Goal: Task Accomplishment & Management: Manage account settings

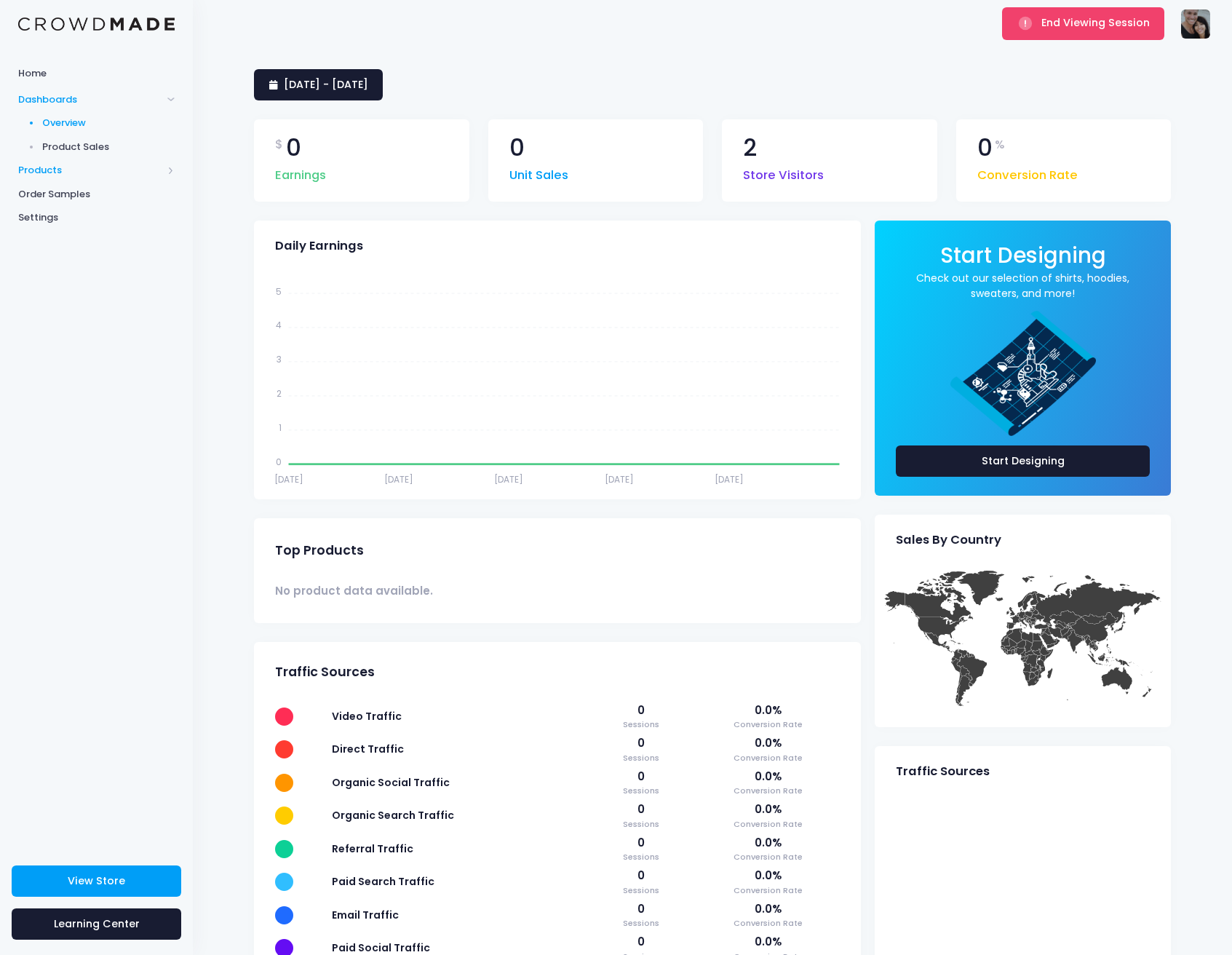
click at [52, 165] on span "Products" at bounding box center [90, 170] width 144 height 15
click at [84, 175] on span "Product Editor" at bounding box center [109, 170] width 133 height 15
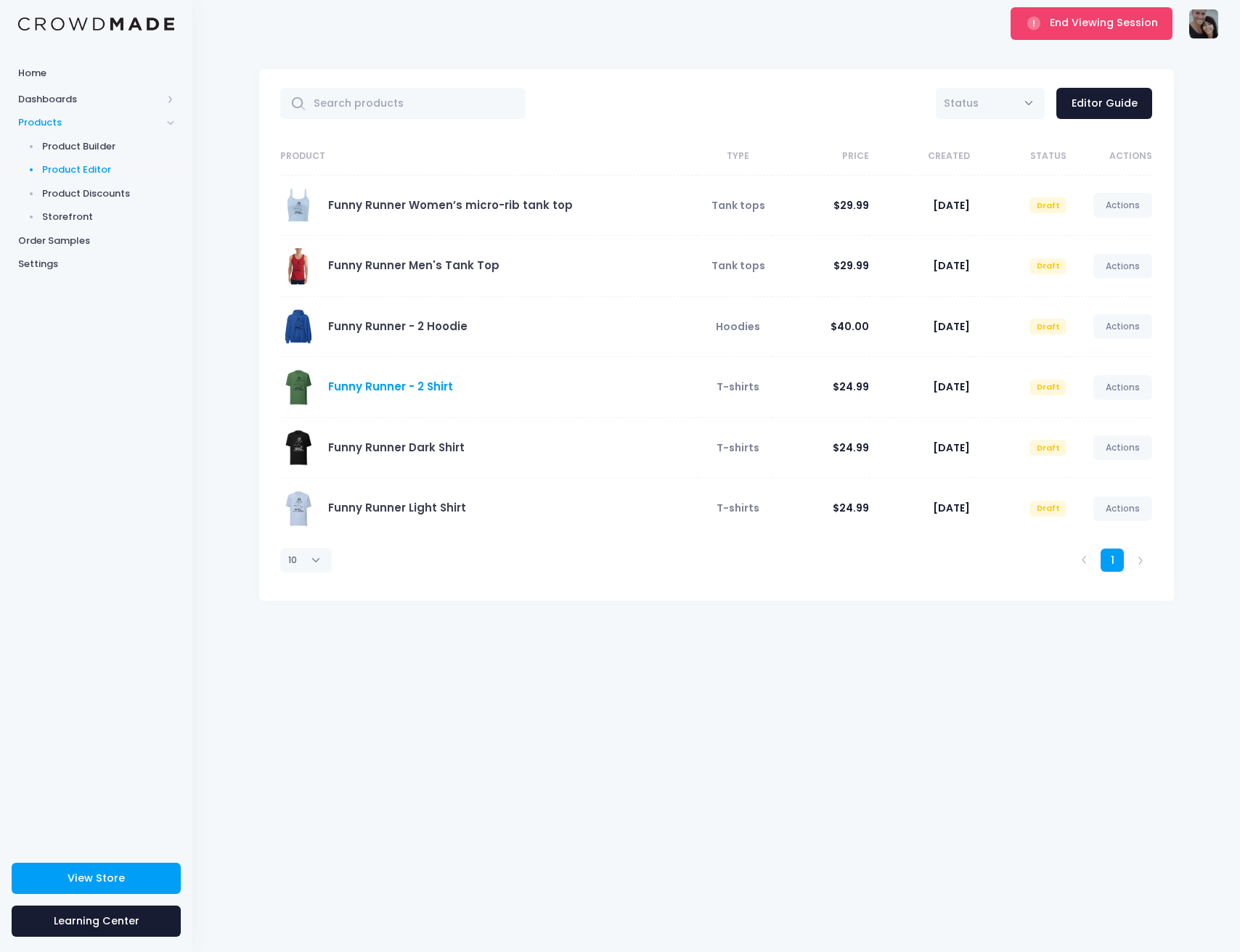
click at [386, 386] on link "Funny Runner - 2 Shirt" at bounding box center [390, 386] width 125 height 15
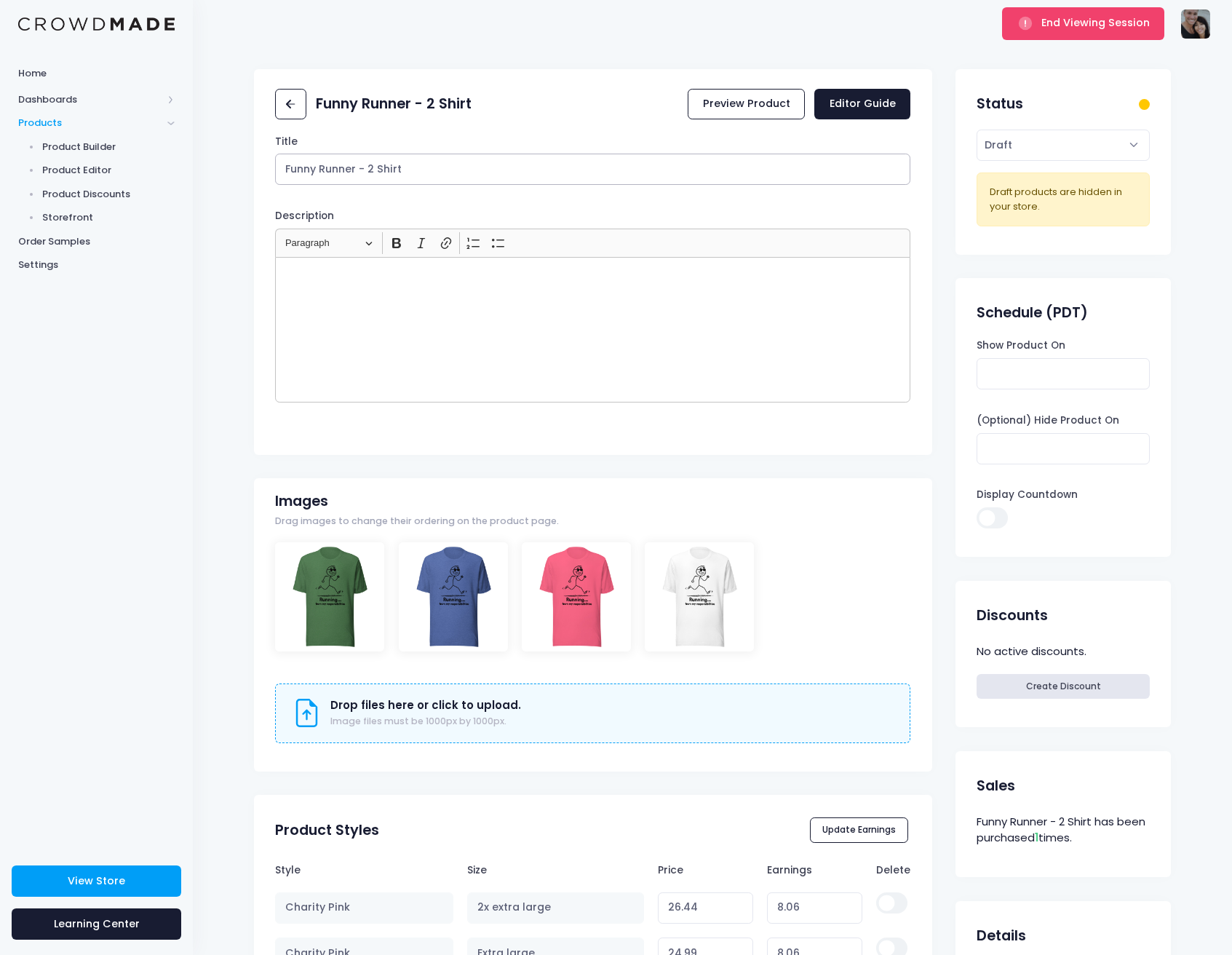
click at [469, 162] on input "Funny Runner - 2 Shirt" at bounding box center [592, 169] width 636 height 32
type input "Funny Runner T-Shirt"
click at [674, 42] on div "End Viewing Session The Butting Heads thebuttingheads@gmail.com The Butting Hea…" at bounding box center [713, 23] width 996 height 47
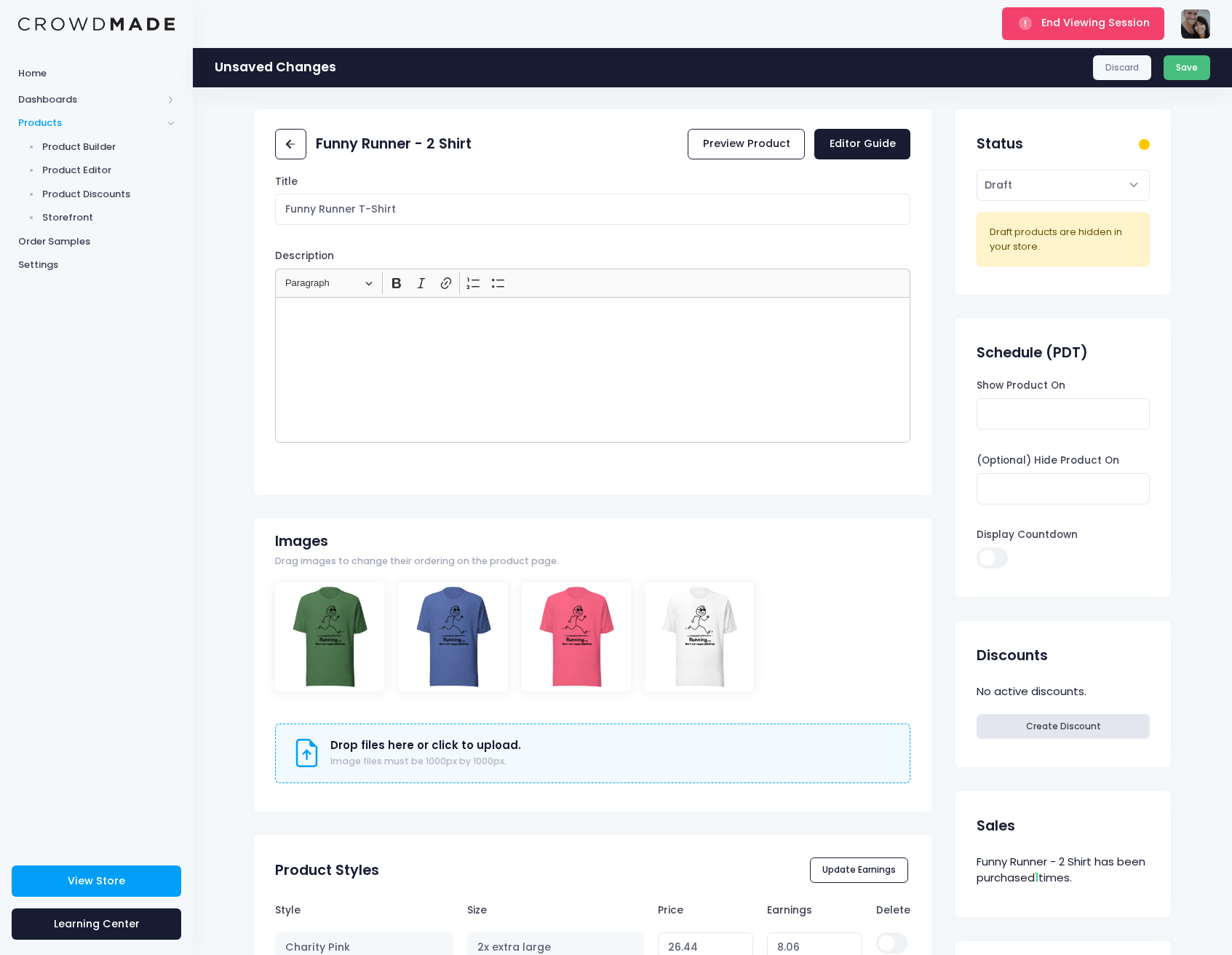
click at [1208, 71] on button "Save" at bounding box center [1187, 68] width 47 height 25
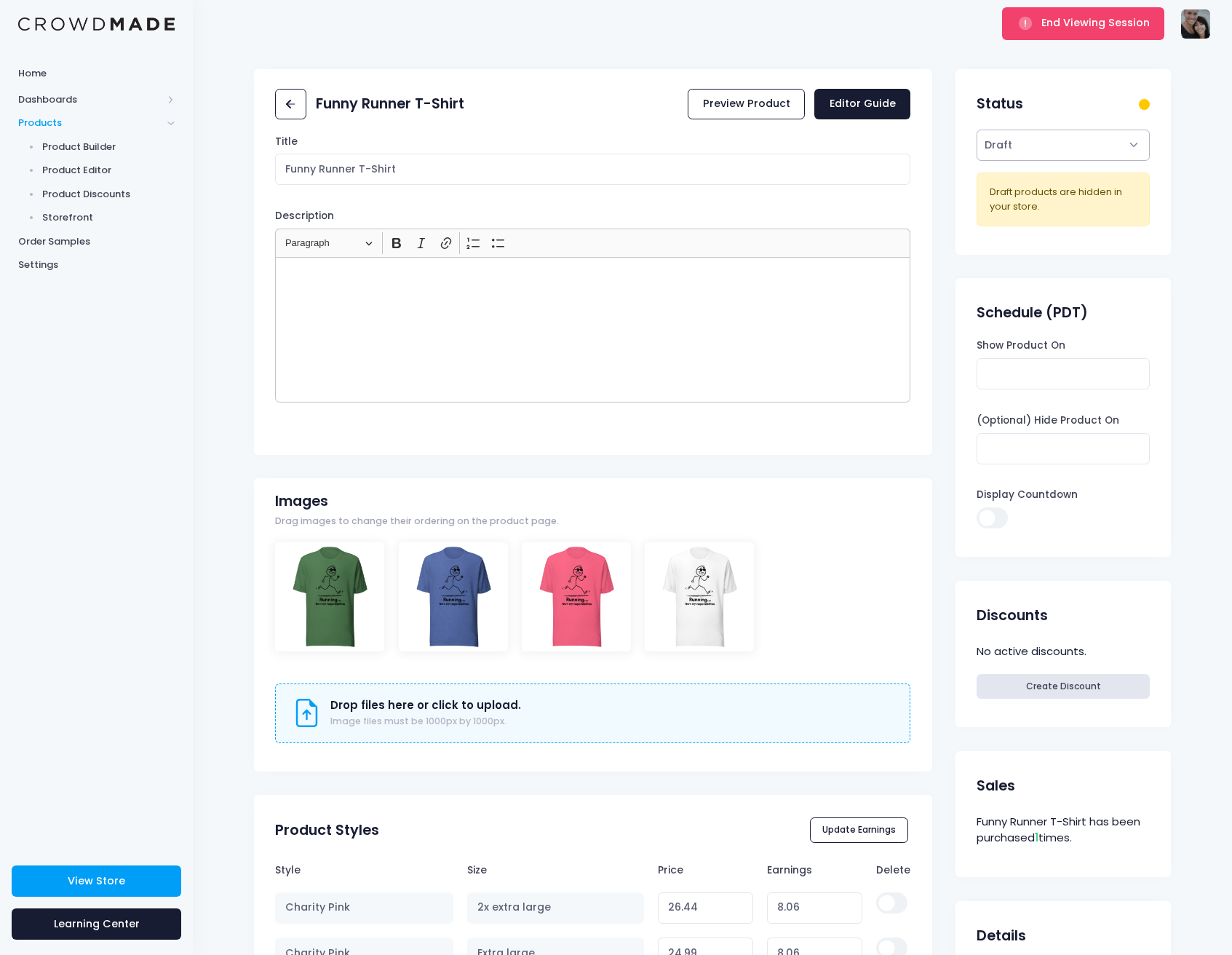
select select "active"
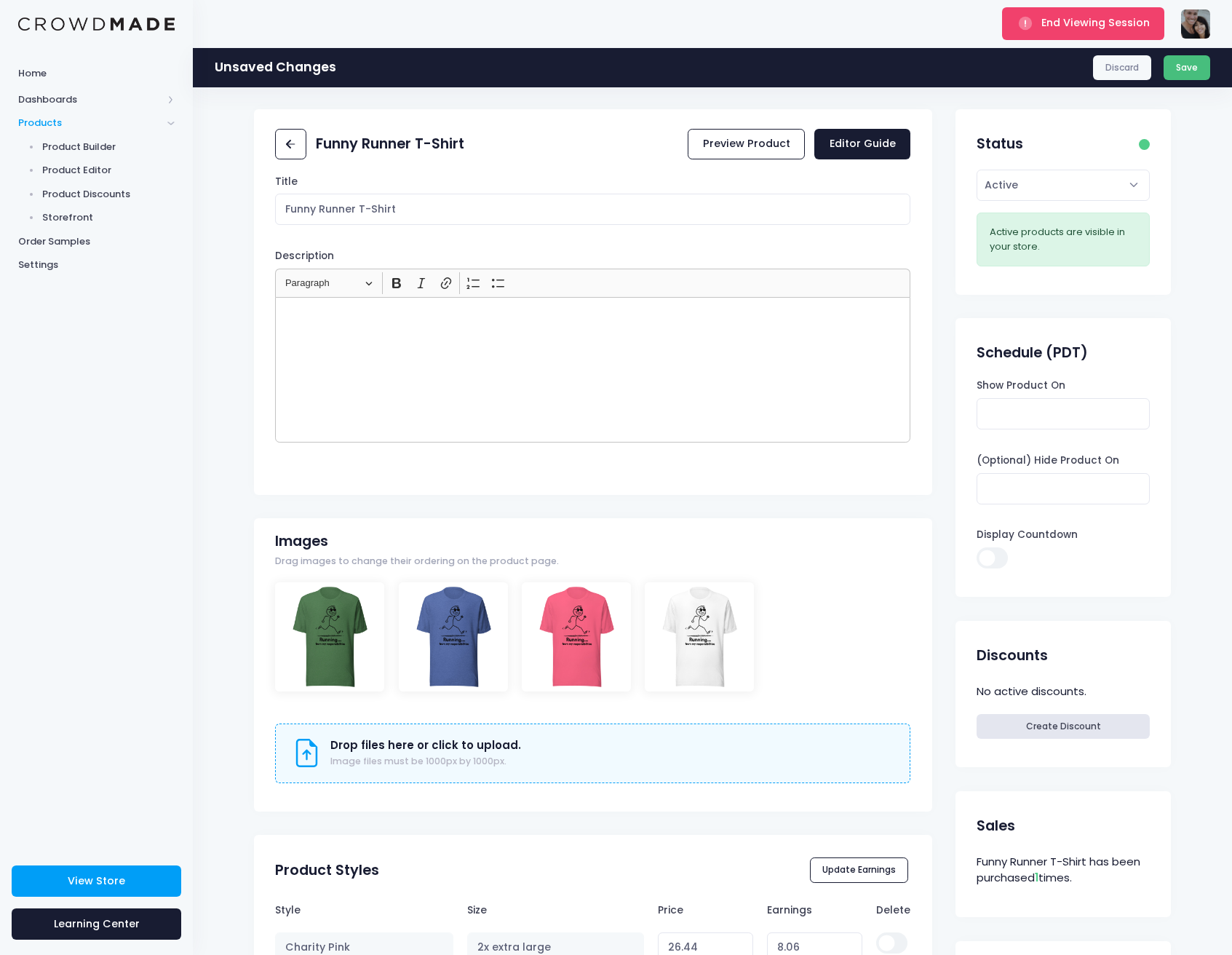
click at [1199, 69] on button "Save" at bounding box center [1187, 68] width 47 height 25
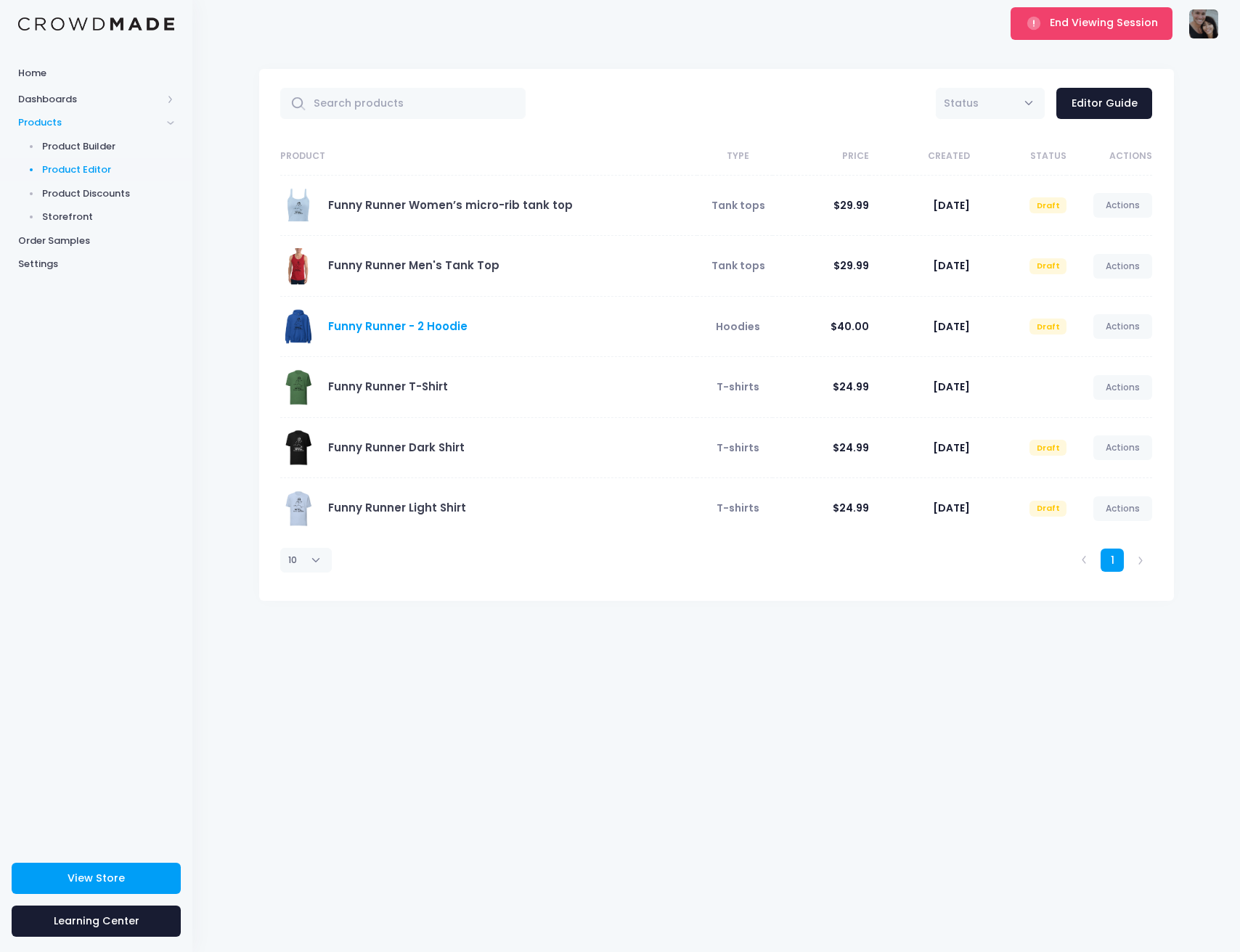
click at [410, 330] on link "Funny Runner - 2 Hoodie" at bounding box center [397, 326] width 139 height 15
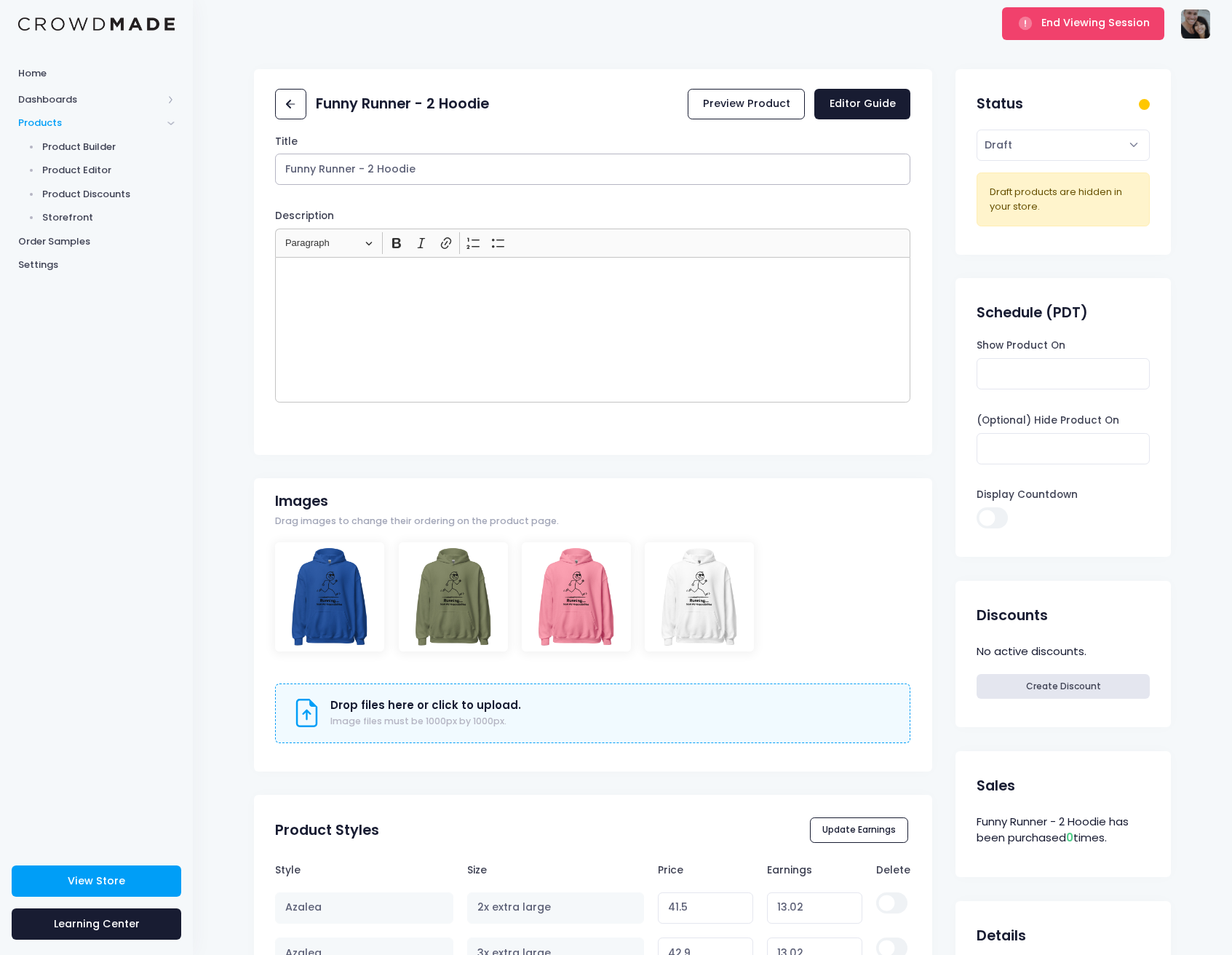
click at [443, 170] on input "Funny Runner - 2 Hoodie" at bounding box center [592, 169] width 636 height 32
type input "Funny Runner Hoodie"
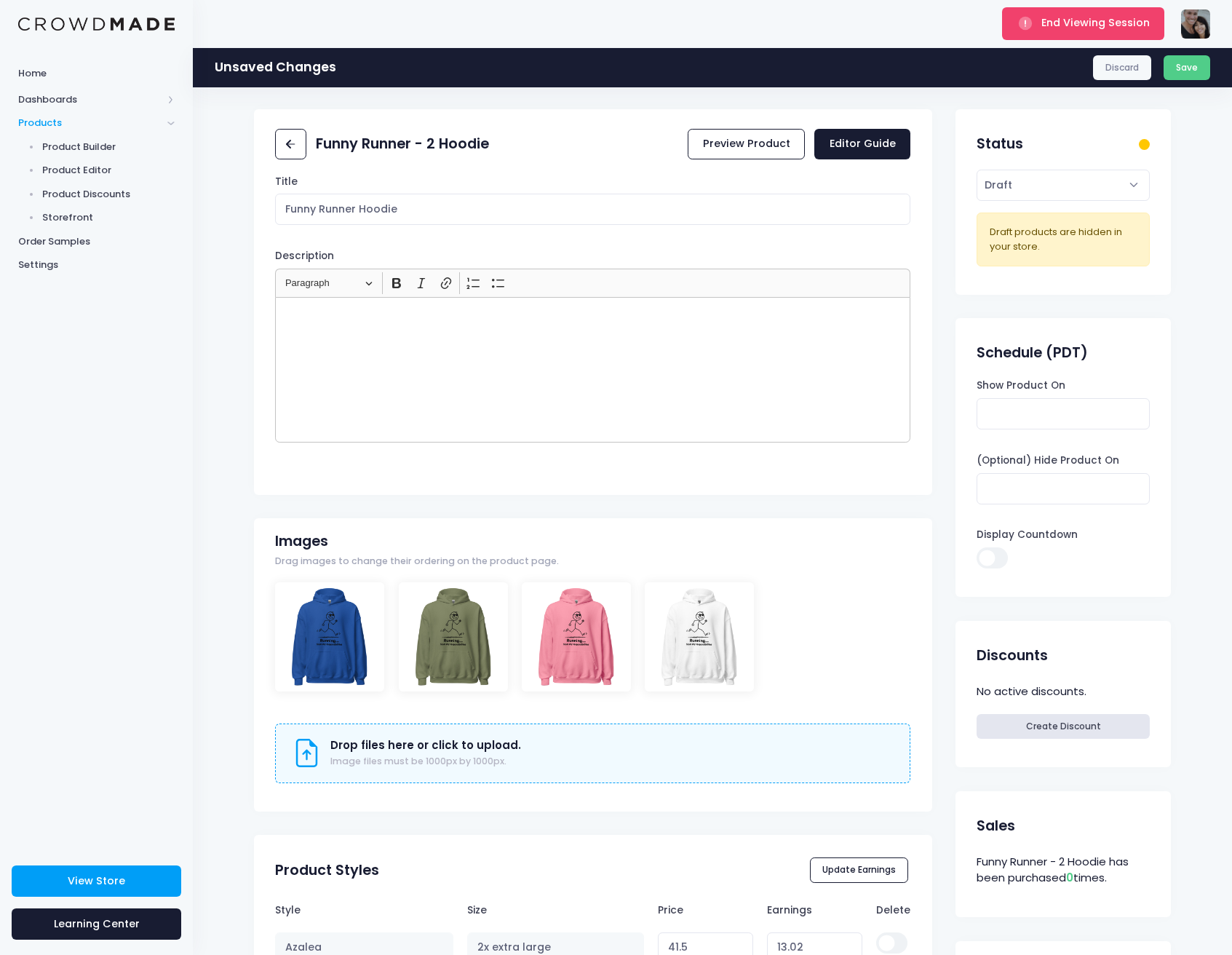
select select "active"
click at [1189, 71] on button "Save" at bounding box center [1187, 68] width 47 height 25
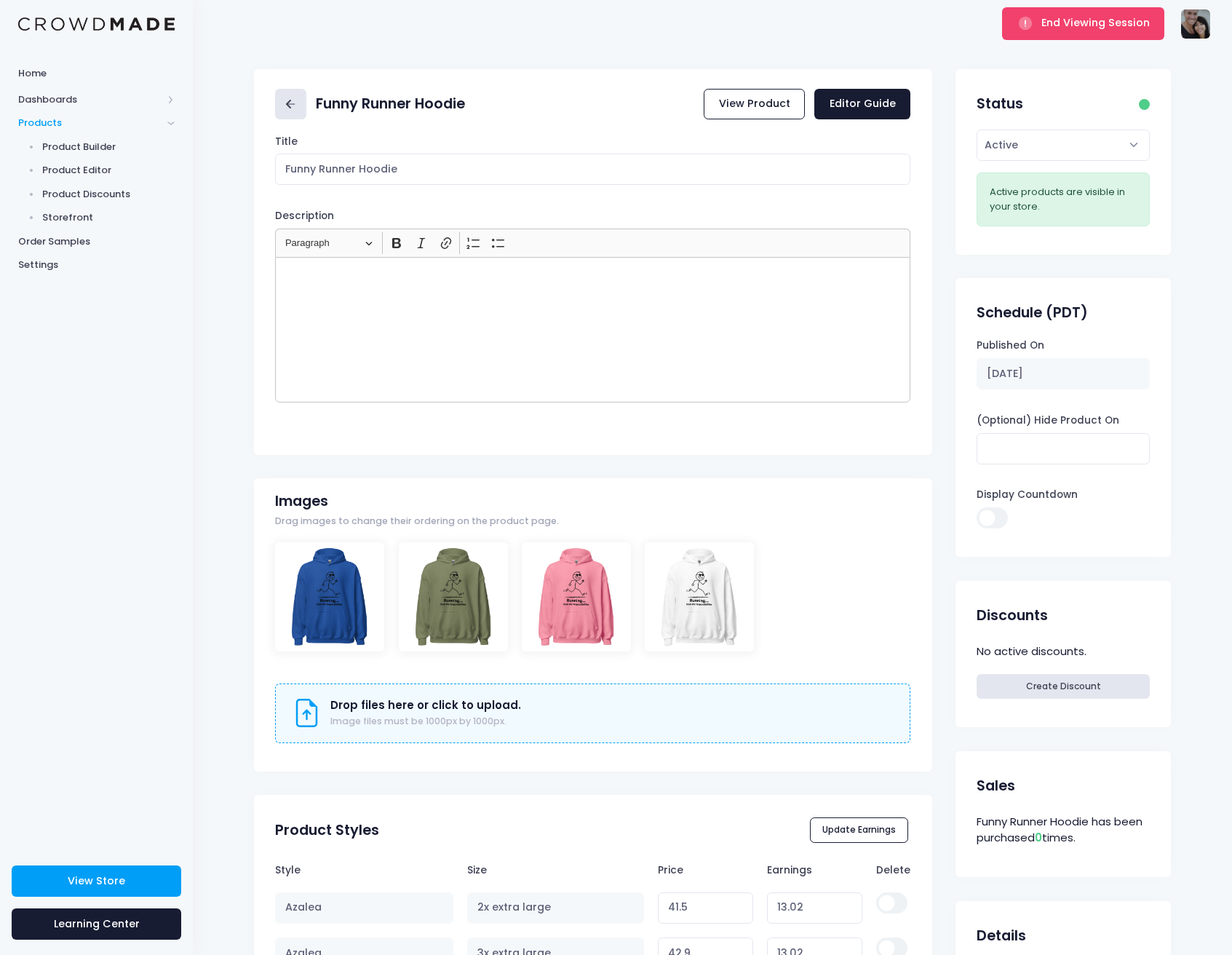
click at [286, 99] on icon at bounding box center [291, 104] width 17 height 17
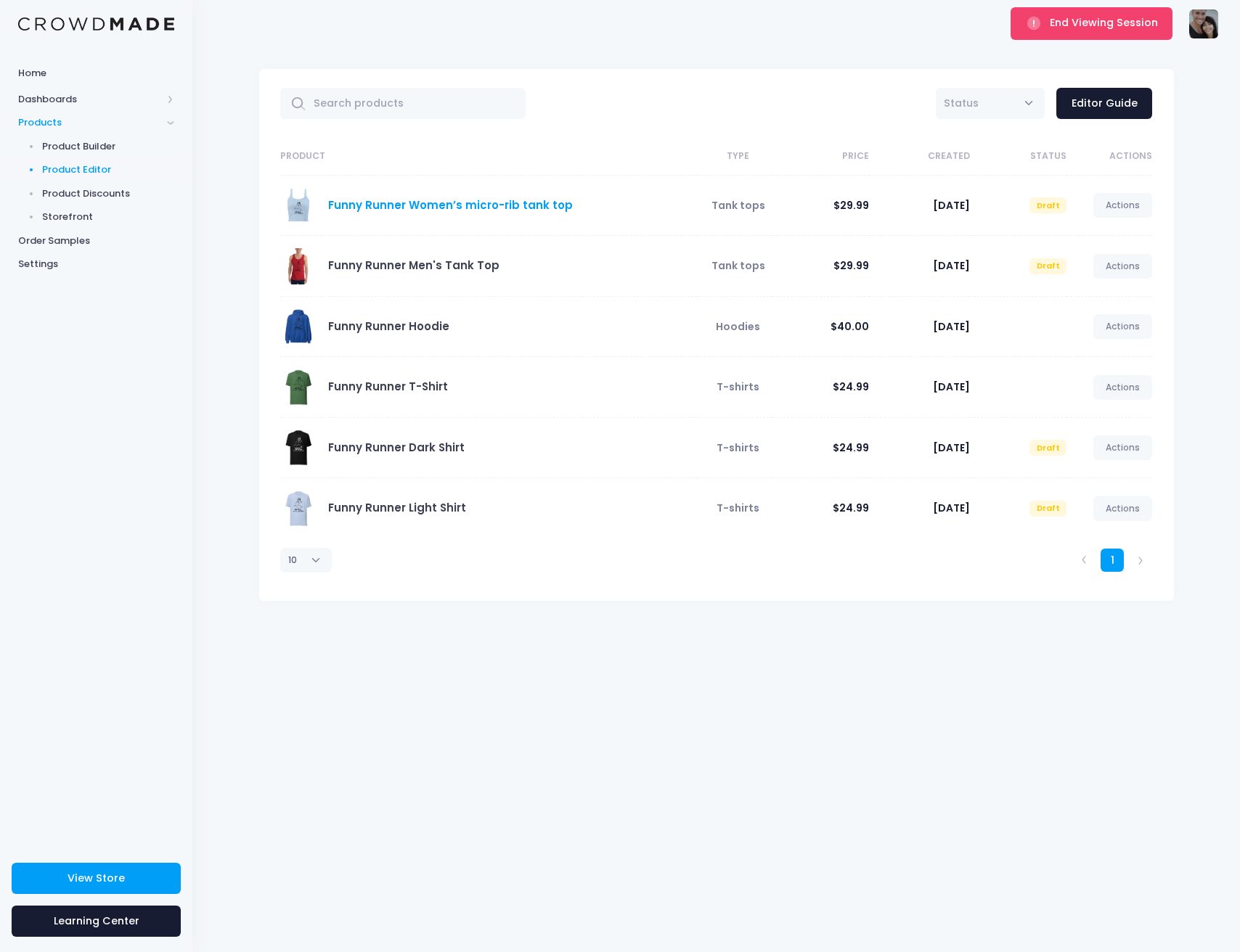
click at [440, 203] on link "Funny Runner Women’s micro-rib tank top" at bounding box center [450, 205] width 245 height 15
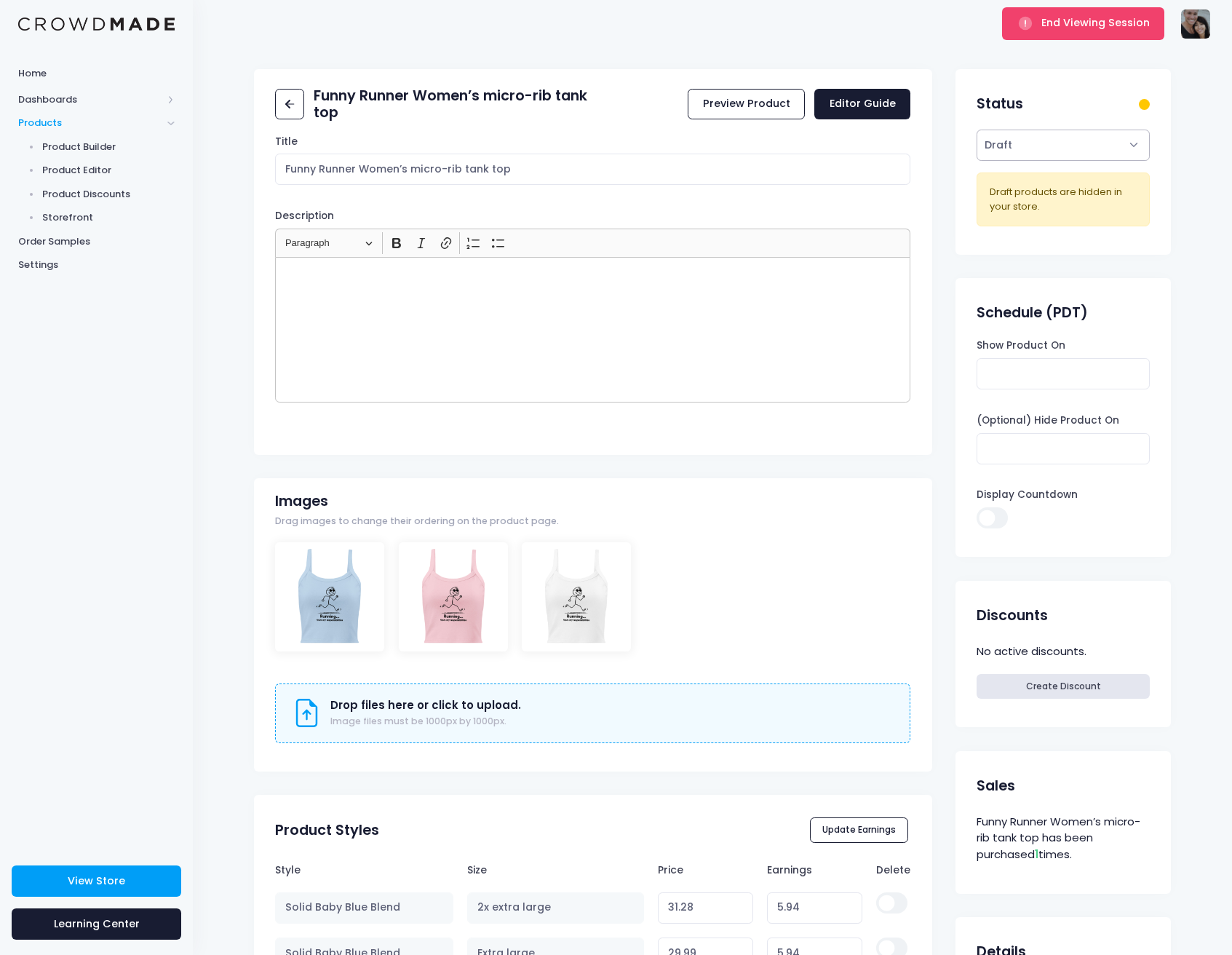
select select "active"
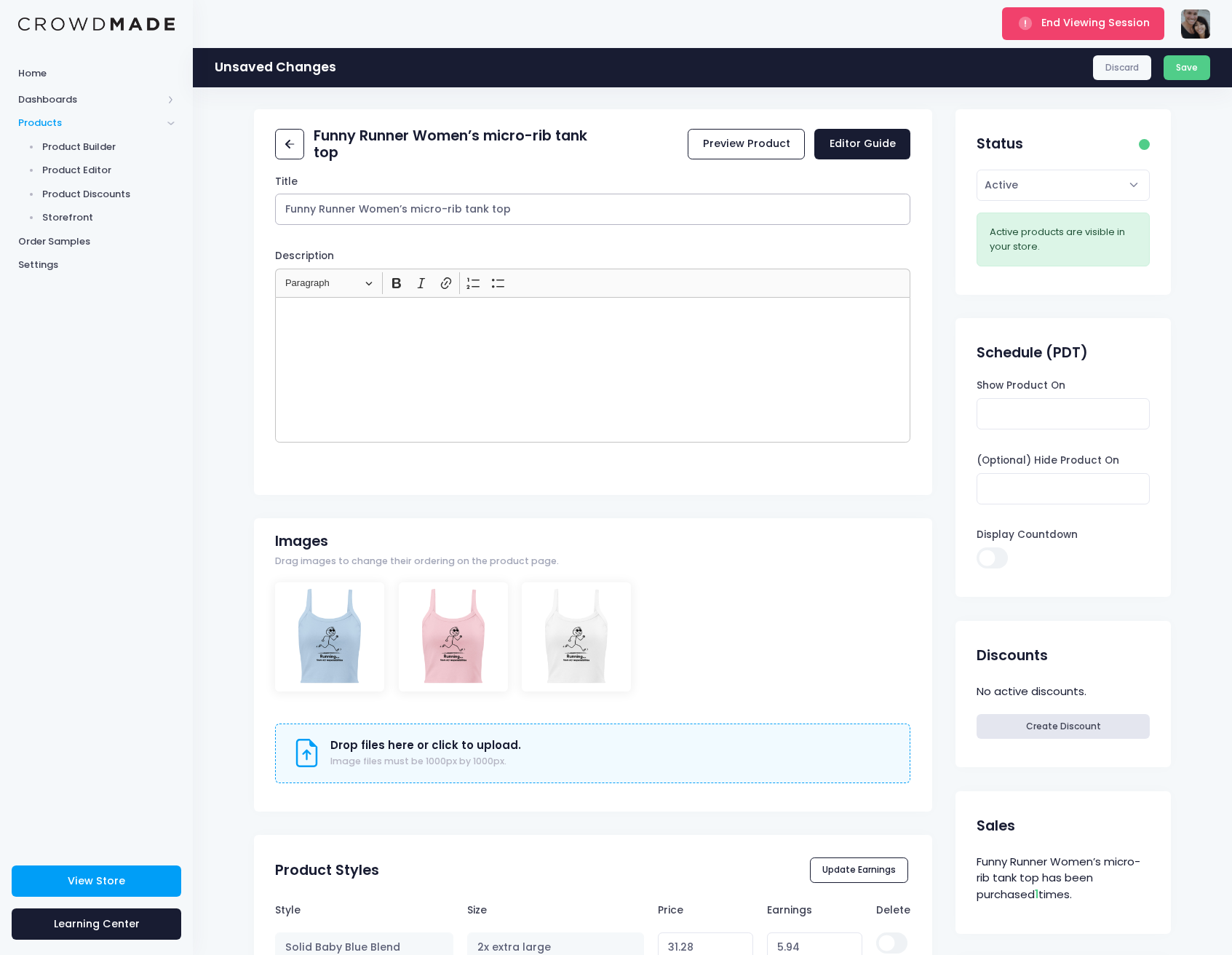
click at [462, 209] on input "Funny Runner Women’s micro-rib tank top" at bounding box center [592, 209] width 636 height 32
type input "Funny Runner Women’s Tank Top"
click at [1187, 74] on button "Save" at bounding box center [1187, 68] width 47 height 25
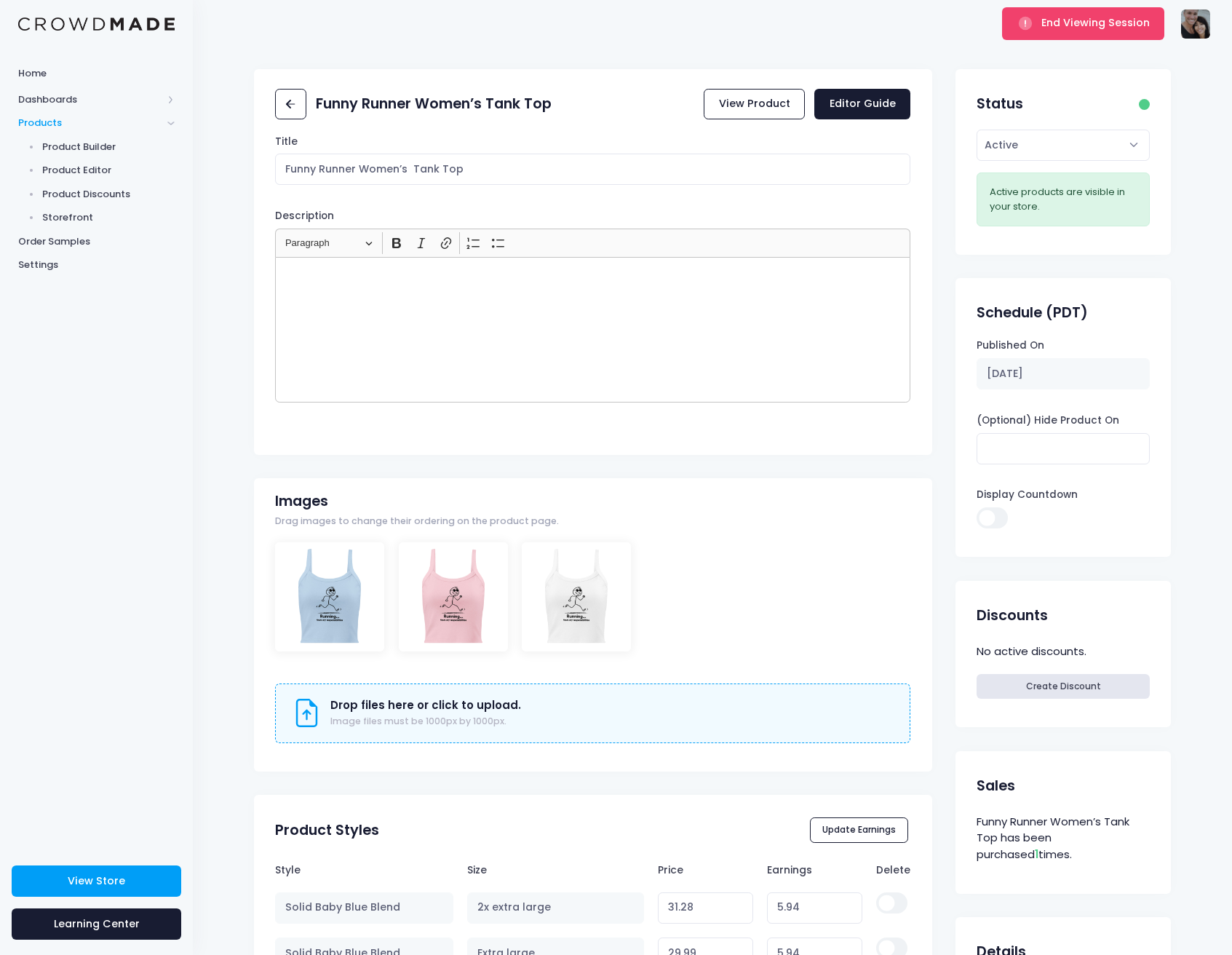
click at [407, 49] on div "Unsaved Changes Discard Save Funny Runner Women’s Tank Top View Product Editor …" at bounding box center [712, 942] width 1040 height 1791
click at [283, 93] on link at bounding box center [290, 104] width 32 height 32
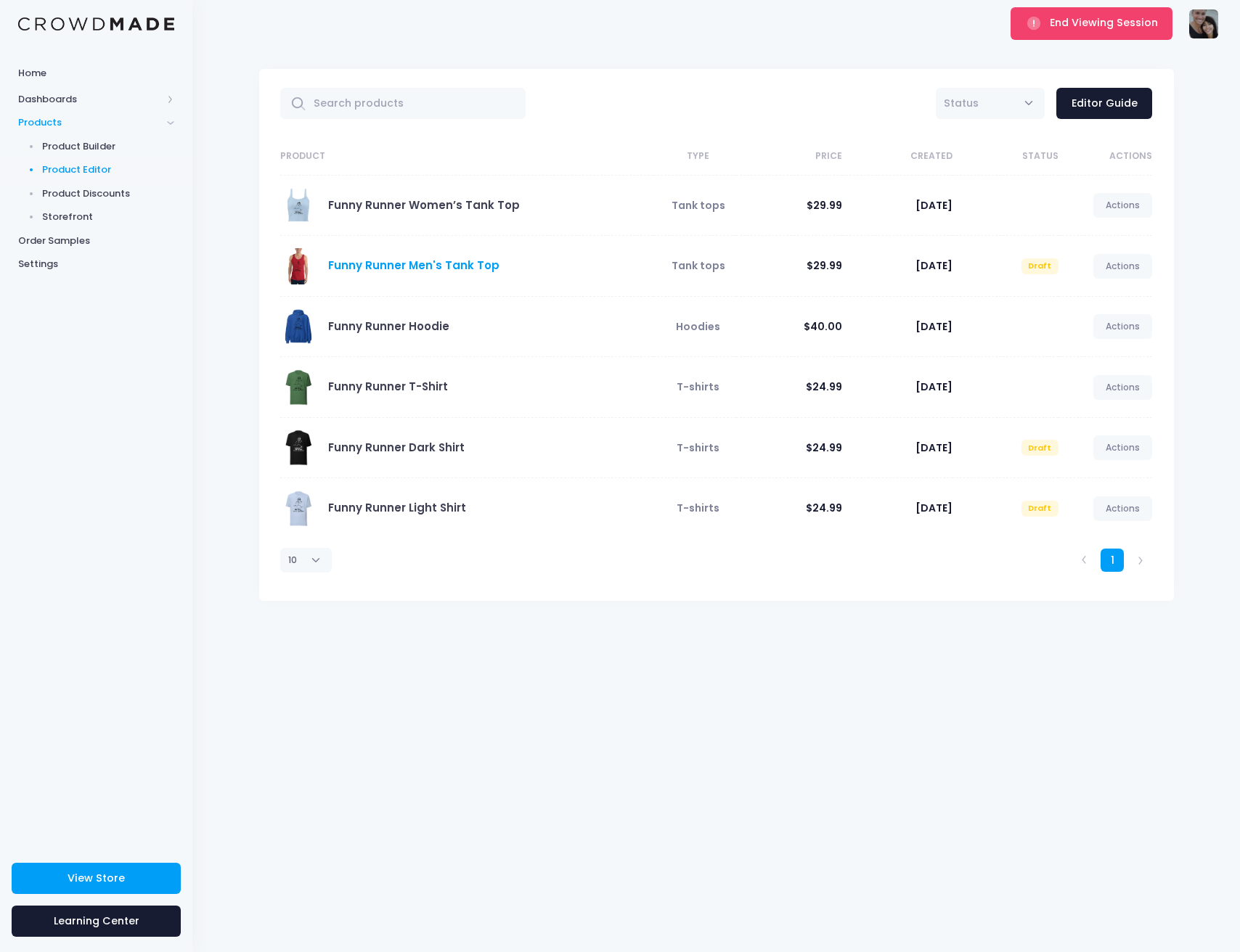
click at [430, 268] on link "Funny Runner Men's Tank Top" at bounding box center [413, 265] width 172 height 15
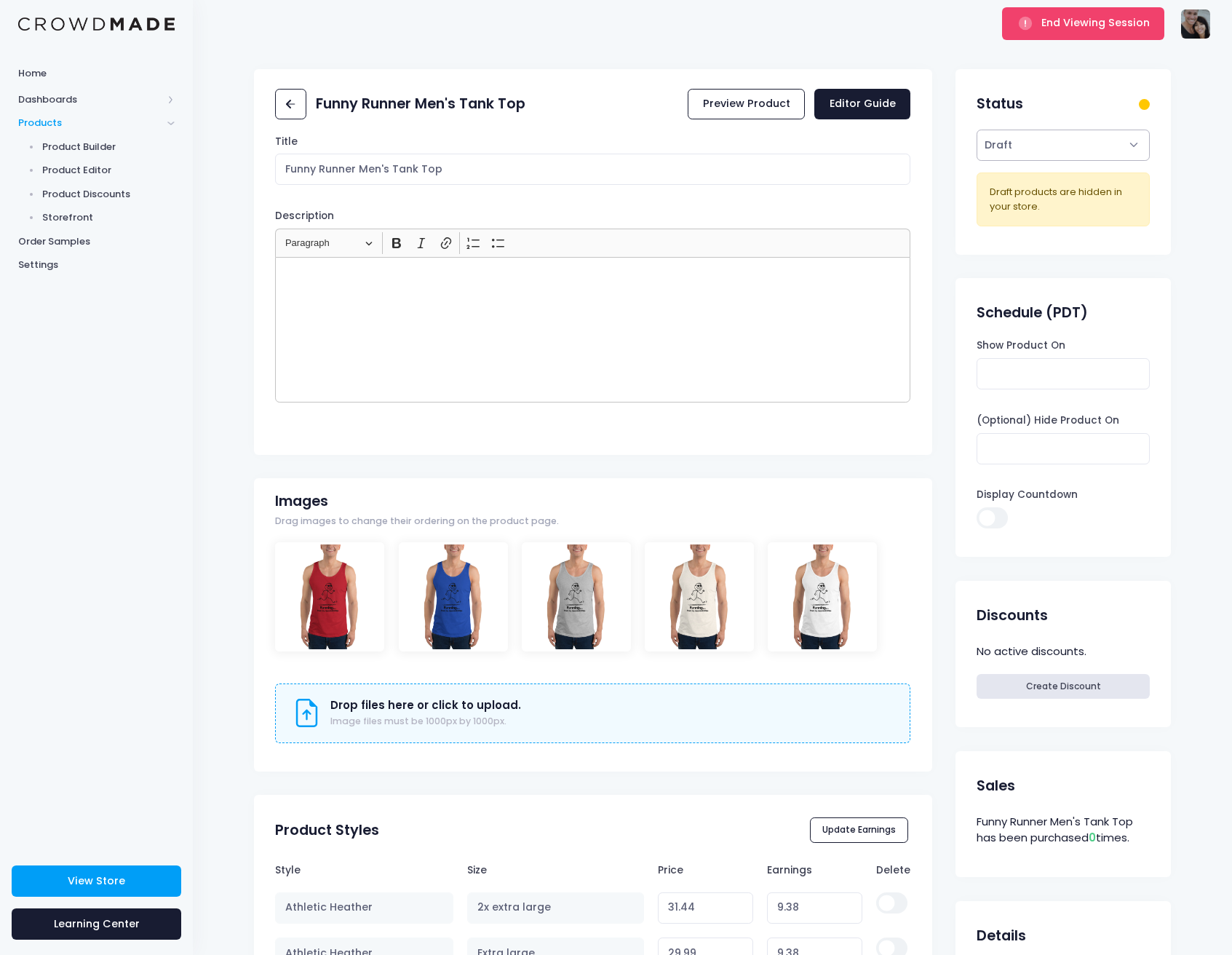
select select "active"
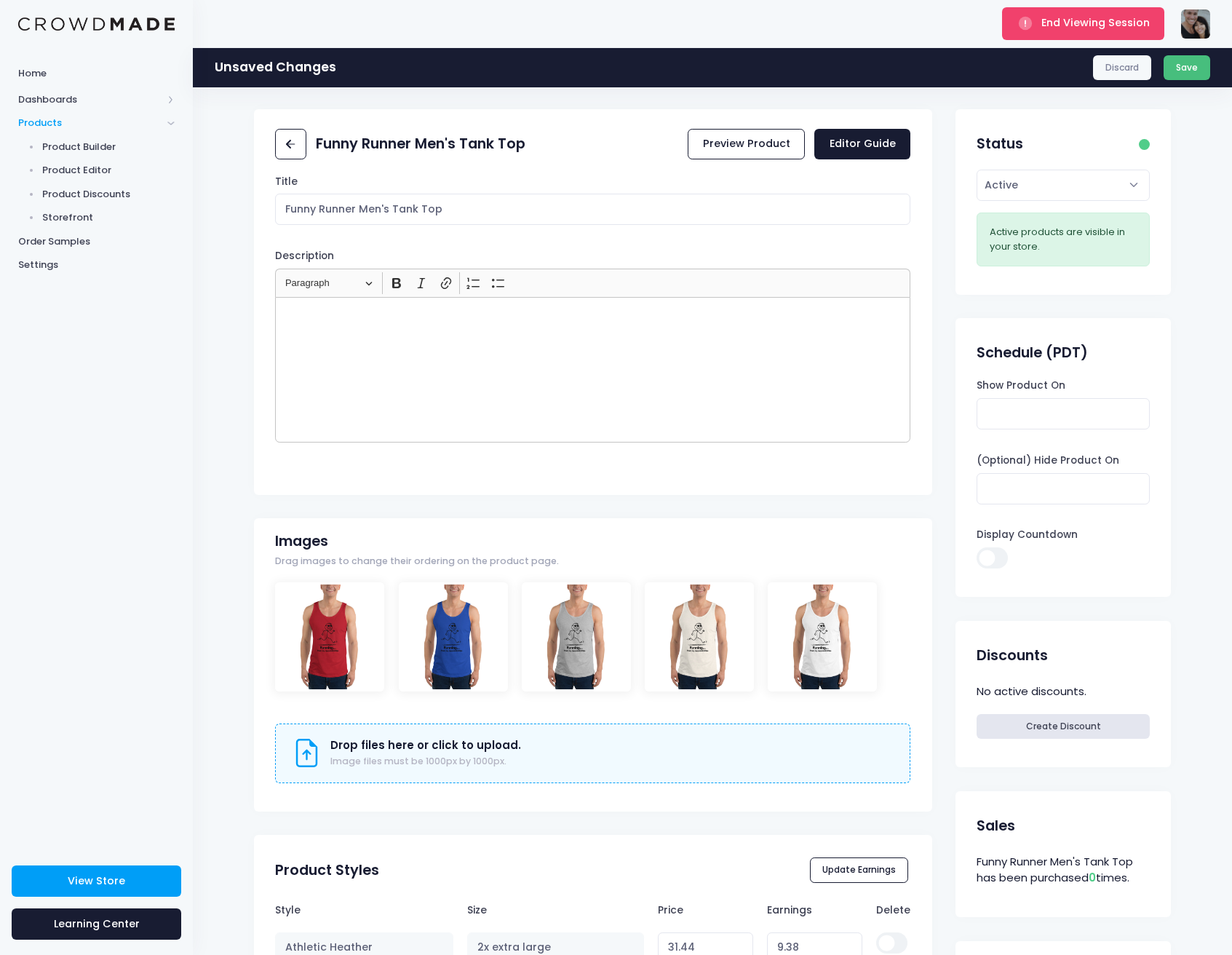
click at [1206, 65] on button "Save" at bounding box center [1187, 68] width 47 height 25
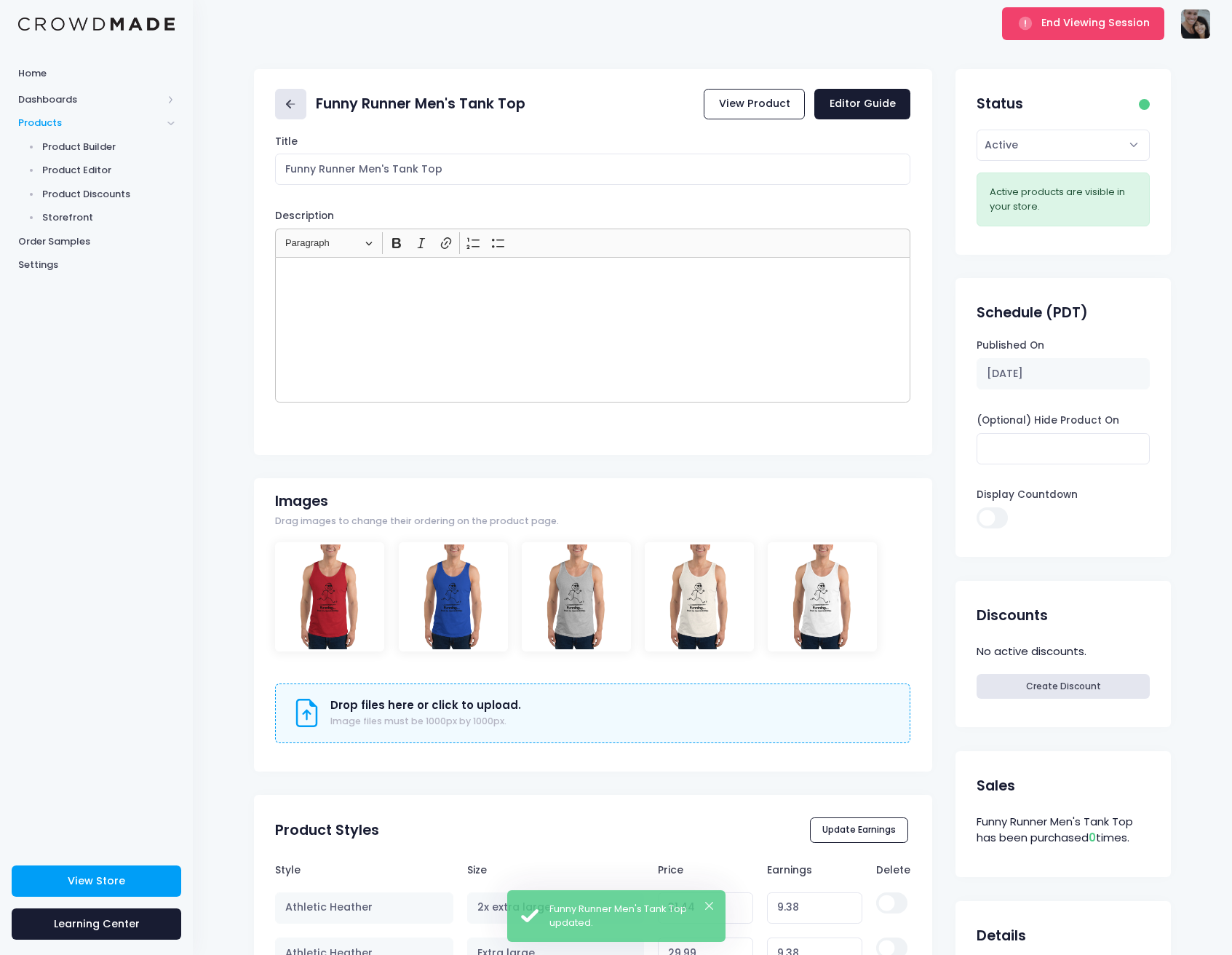
click at [282, 104] on icon at bounding box center [291, 104] width 17 height 17
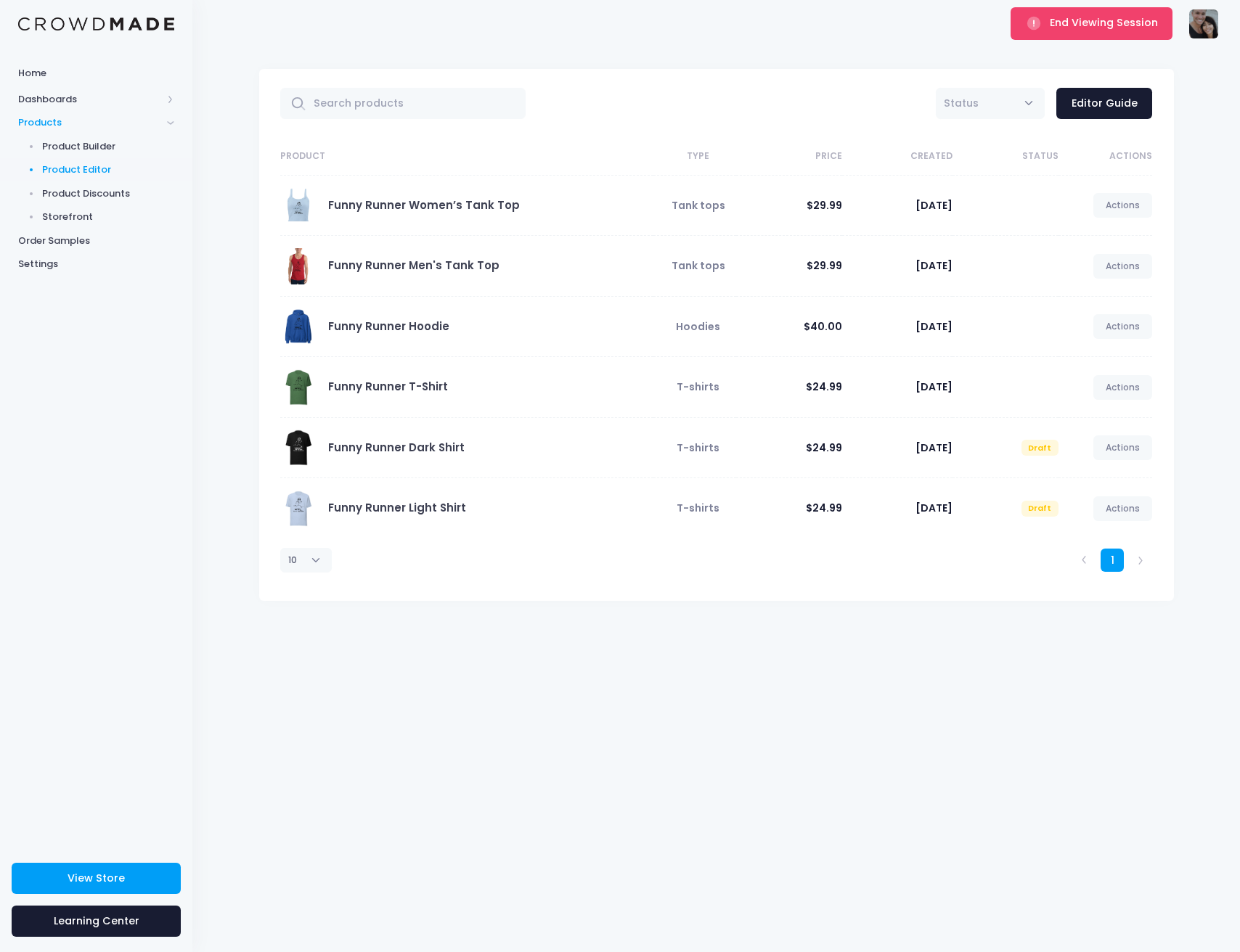
click at [1216, 20] on img at bounding box center [1203, 24] width 29 height 29
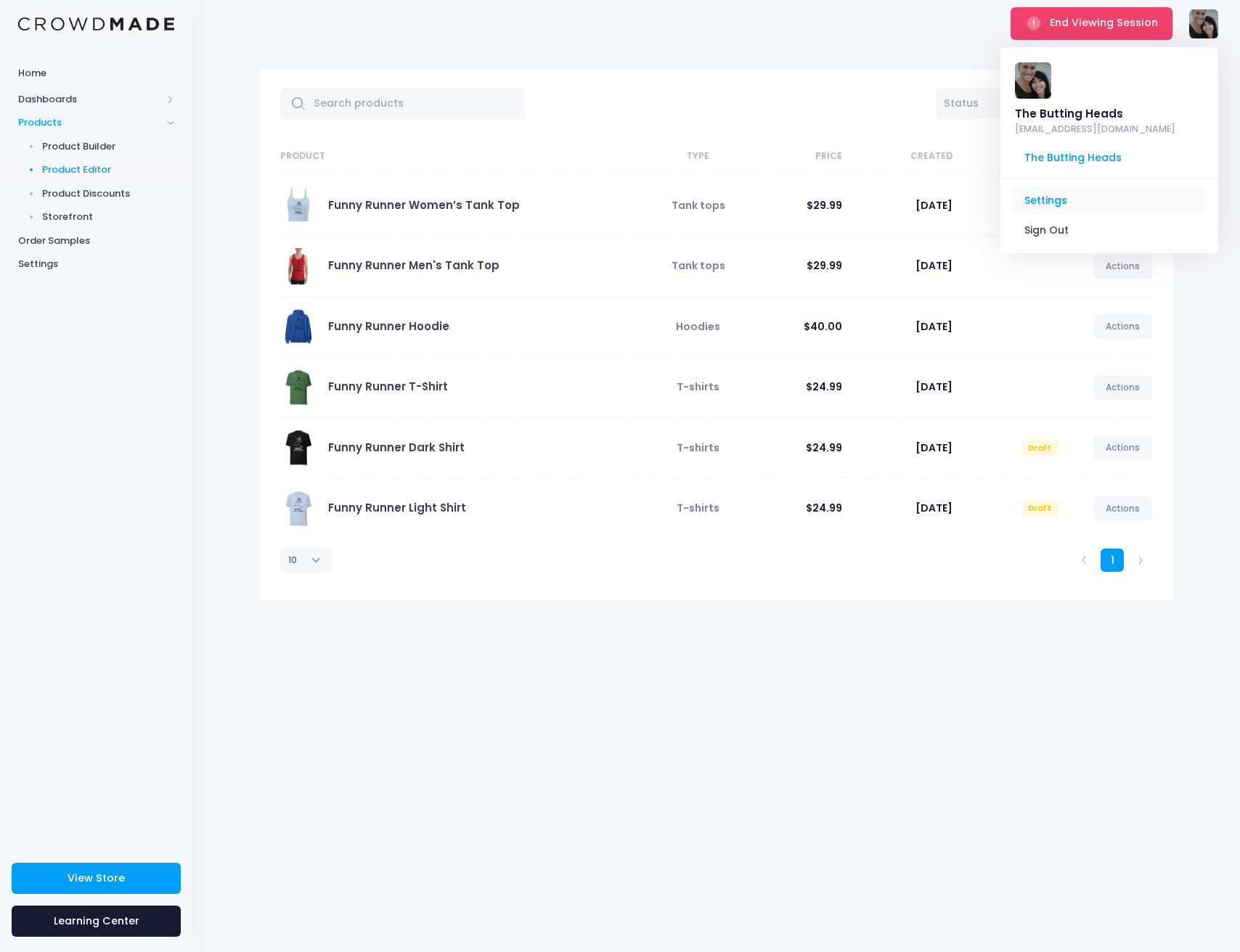
click at [1086, 187] on link "Settings" at bounding box center [1109, 200] width 195 height 27
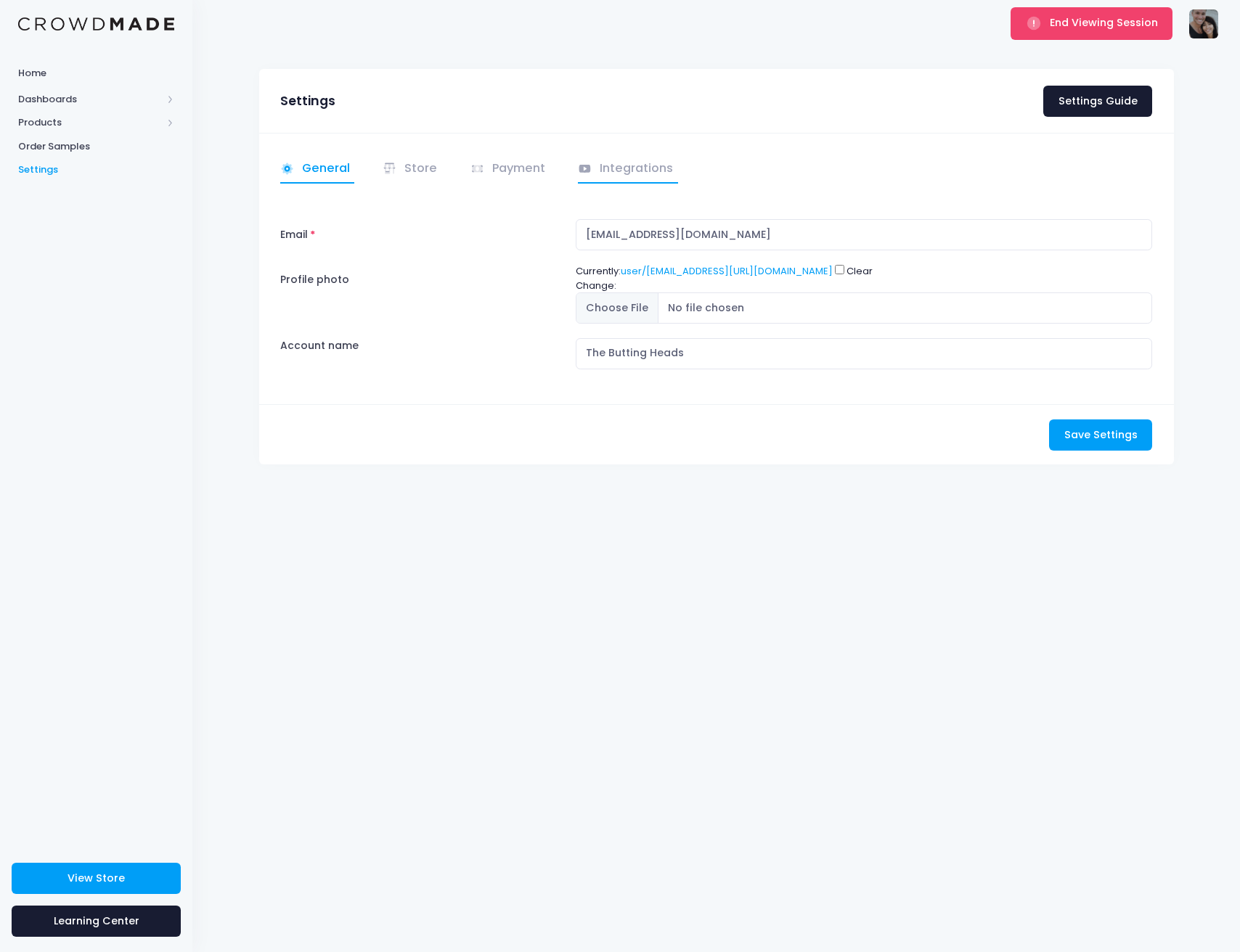
click at [637, 173] on link "Integrations" at bounding box center [627, 169] width 100 height 28
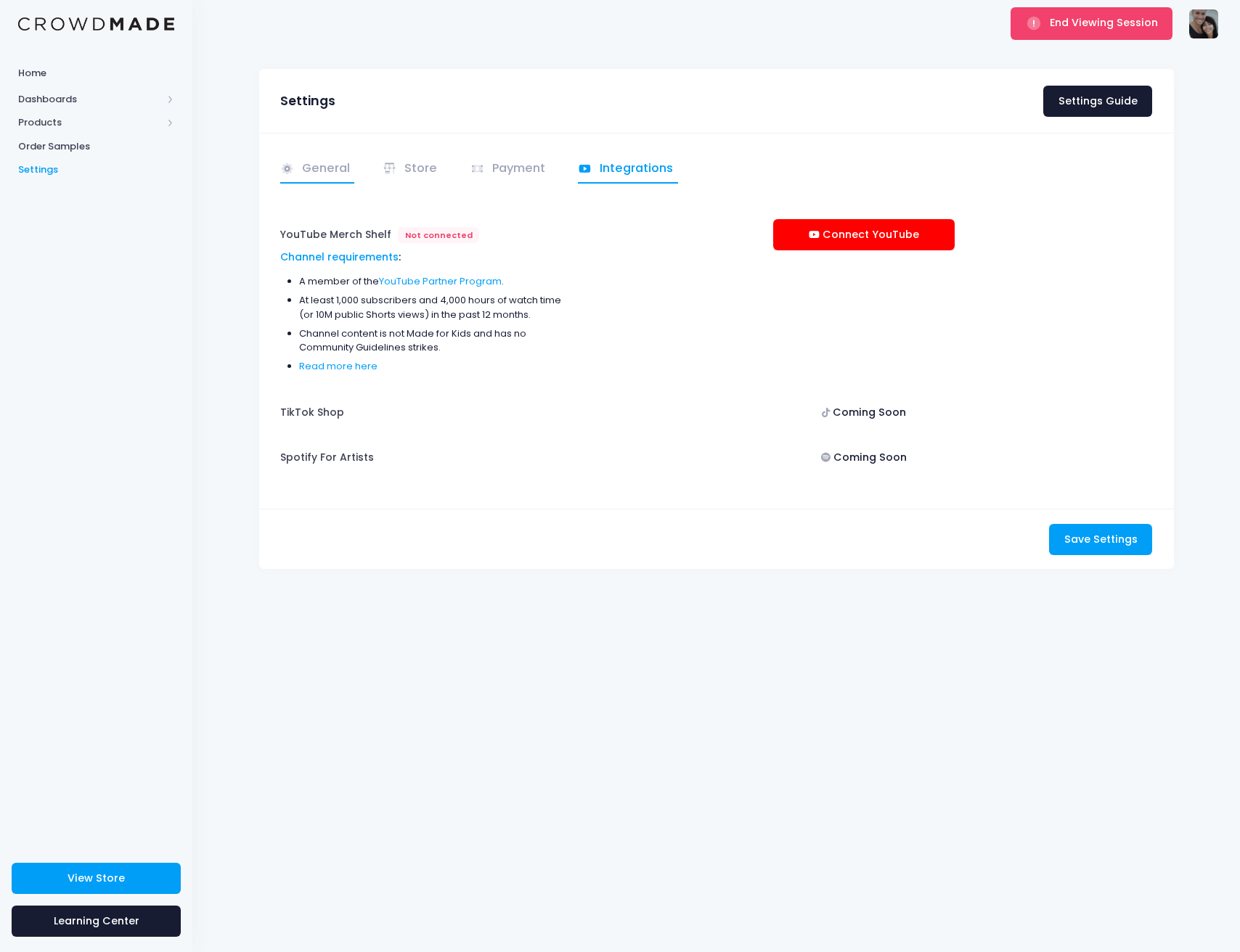
click at [315, 173] on link "General" at bounding box center [317, 169] width 75 height 28
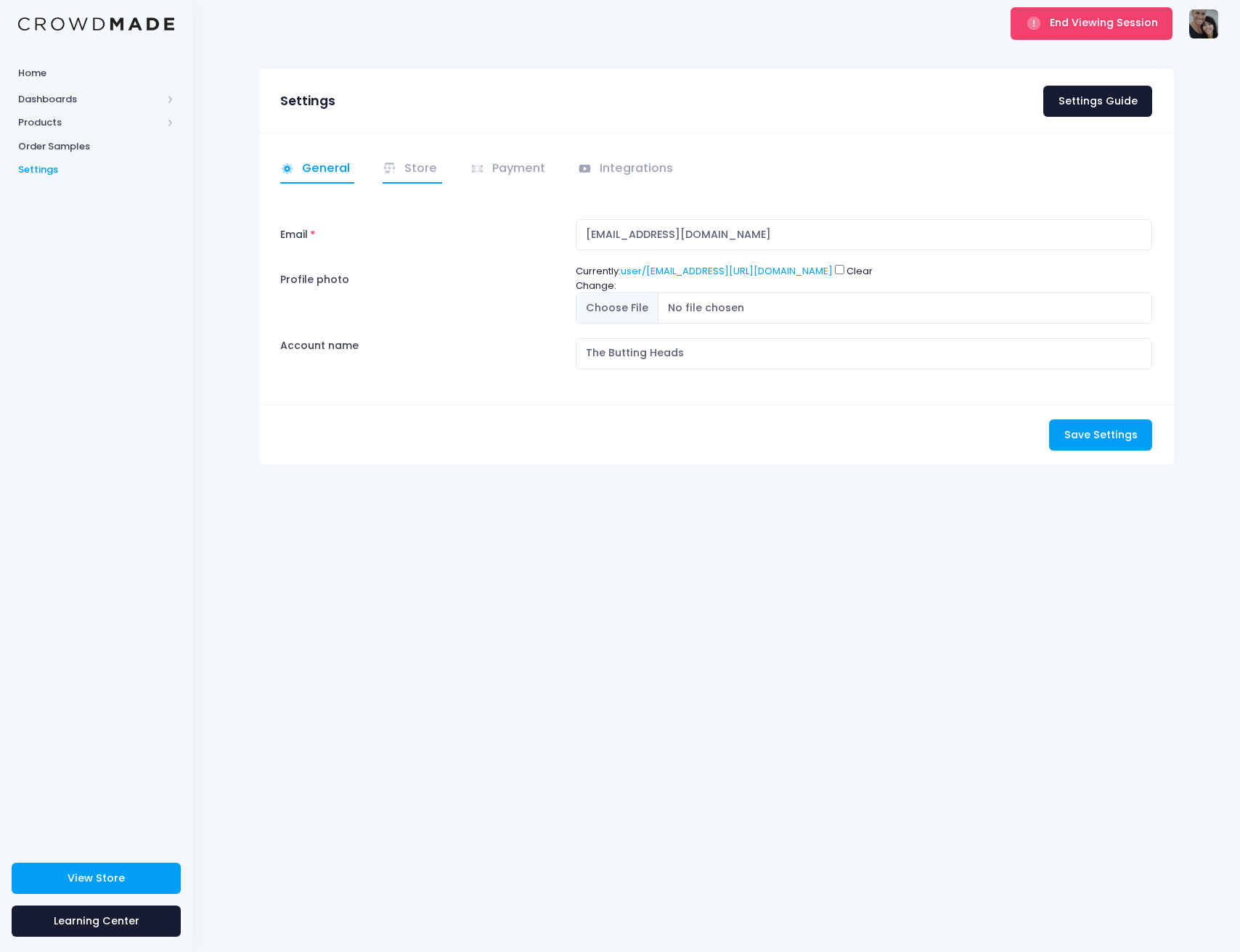
click at [401, 167] on link "Store" at bounding box center [412, 169] width 60 height 28
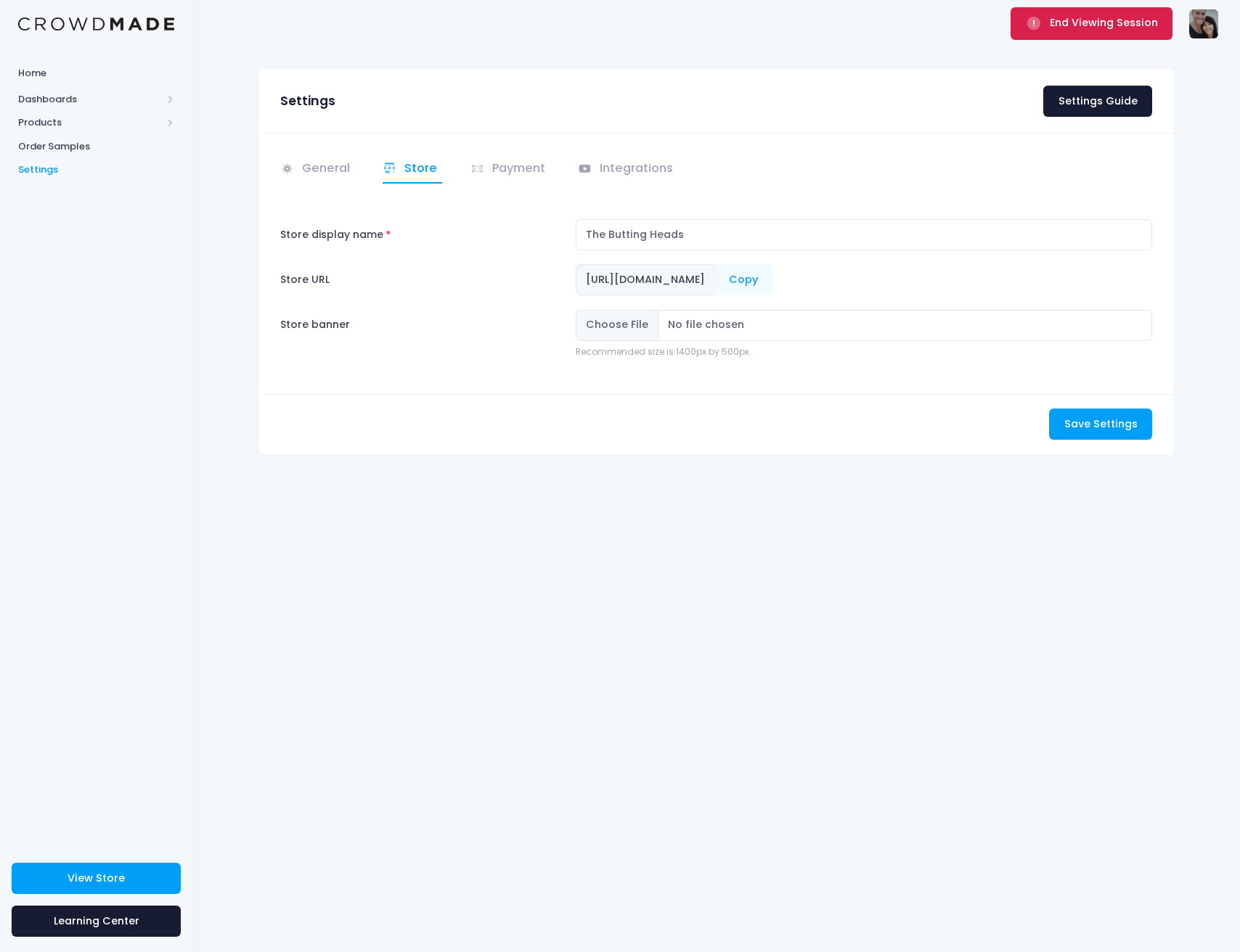
click at [1045, 37] on button "End Viewing Session" at bounding box center [1092, 23] width 162 height 32
